Goal: Task Accomplishment & Management: Manage account settings

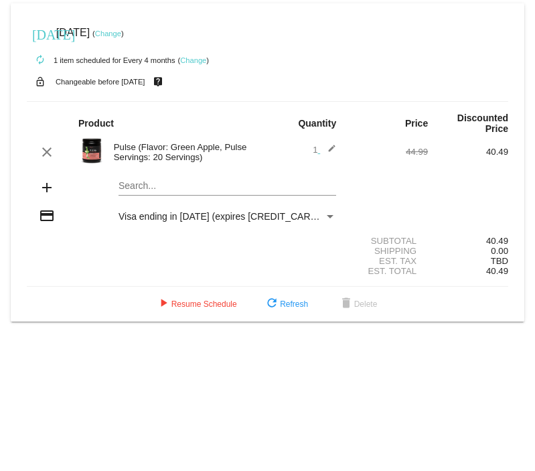
click at [121, 31] on link "Change" at bounding box center [108, 33] width 26 height 8
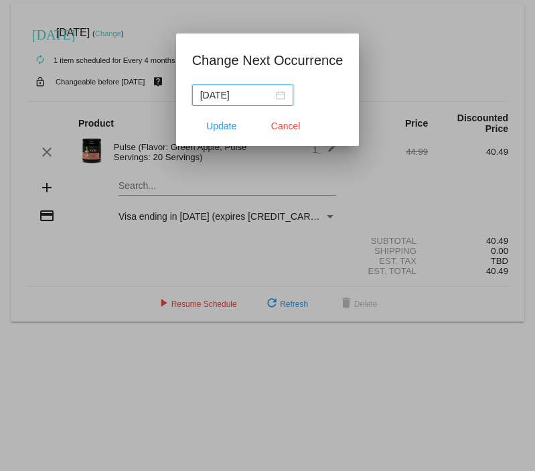
click at [265, 96] on input "[DATE]" at bounding box center [236, 95] width 73 height 15
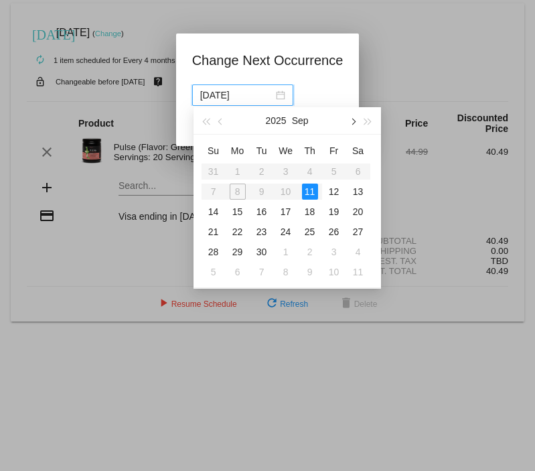
click at [359, 118] on button "button" at bounding box center [353, 120] width 15 height 27
click at [354, 121] on span "button" at bounding box center [353, 122] width 7 height 7
click at [334, 213] on div "19" at bounding box center [334, 212] width 16 height 16
type input "[DATE]"
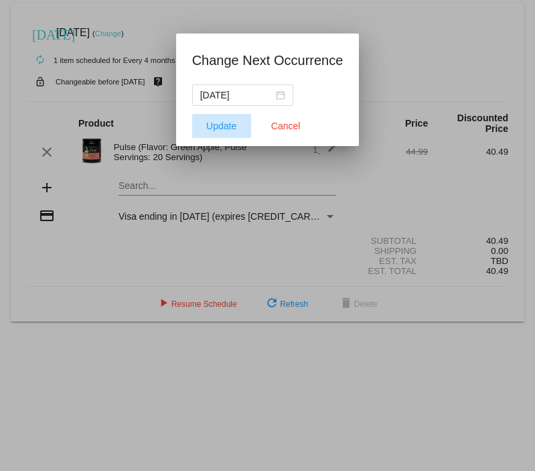
click at [230, 121] on span "Update" at bounding box center [221, 126] width 30 height 11
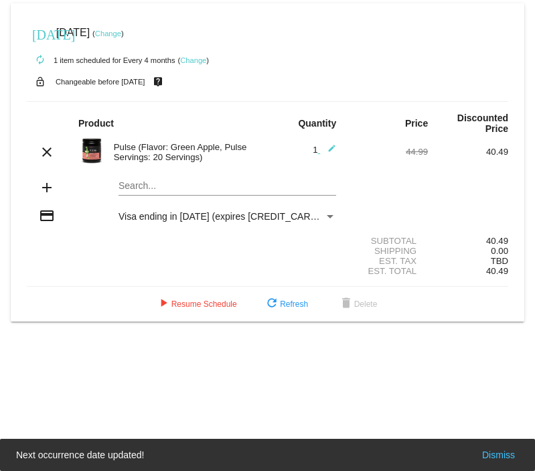
click at [320, 9] on mat-card "[DATE] [DATE] ( Change ) autorenew 1 item scheduled for Every 4 months ( Change…" at bounding box center [268, 162] width 514 height 318
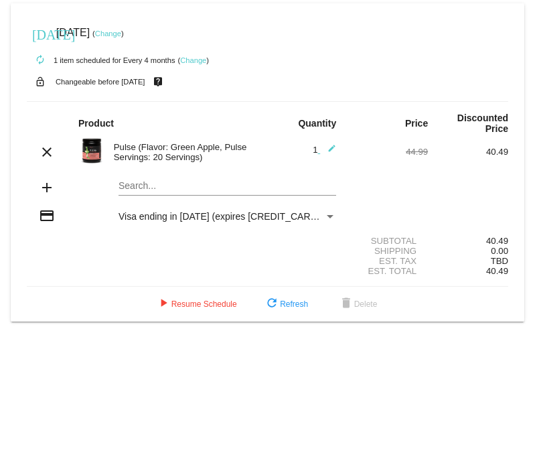
click at [66, 324] on body "[DATE] [DATE] ( Change ) autorenew 1 item scheduled for Every 4 months ( Change…" at bounding box center [267, 235] width 535 height 471
